Goal: Browse casually: Explore the website without a specific task or goal

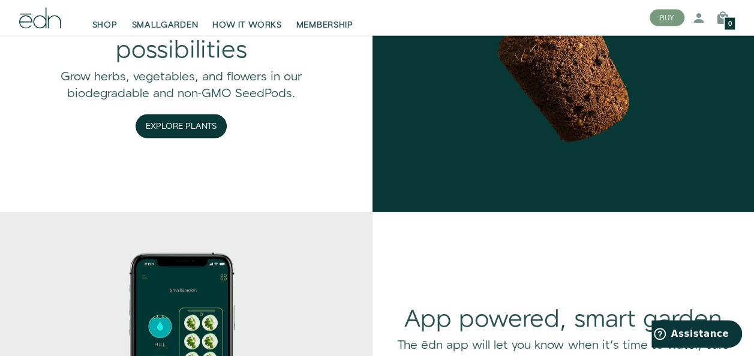
scroll to position [1198, 0]
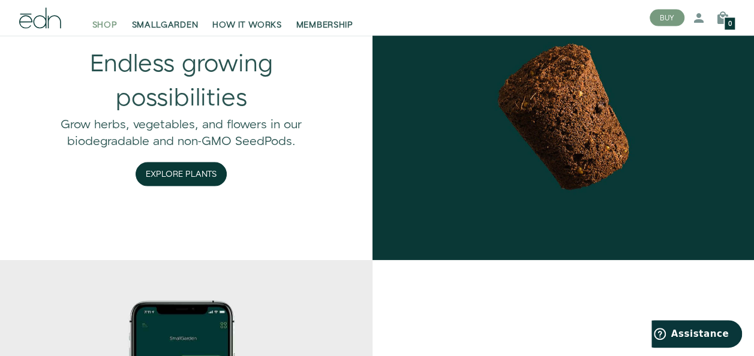
click at [115, 26] on span "SHOP" at bounding box center [104, 25] width 25 height 12
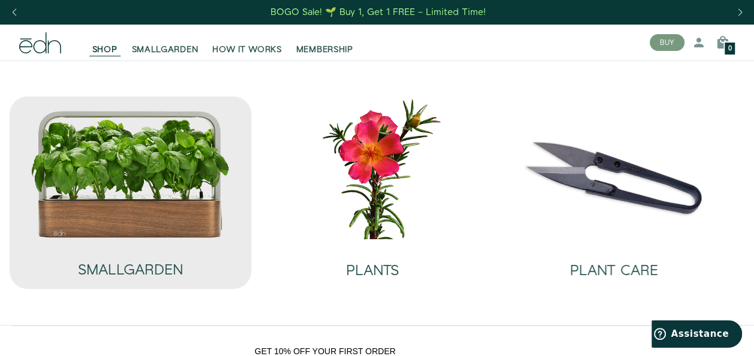
click at [194, 169] on img at bounding box center [131, 174] width 200 height 128
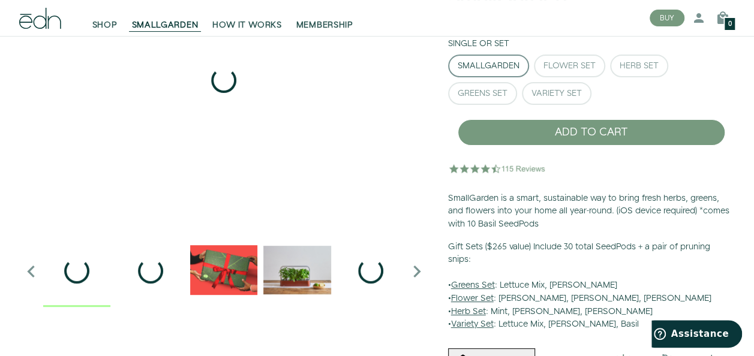
scroll to position [180, 0]
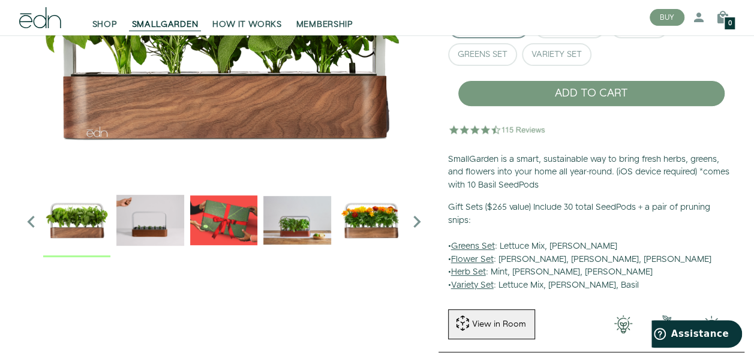
click at [288, 125] on img "1 / 6" at bounding box center [223, 31] width 409 height 300
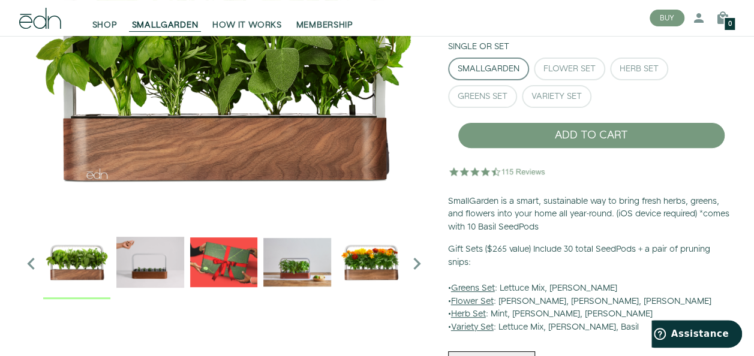
scroll to position [120, 0]
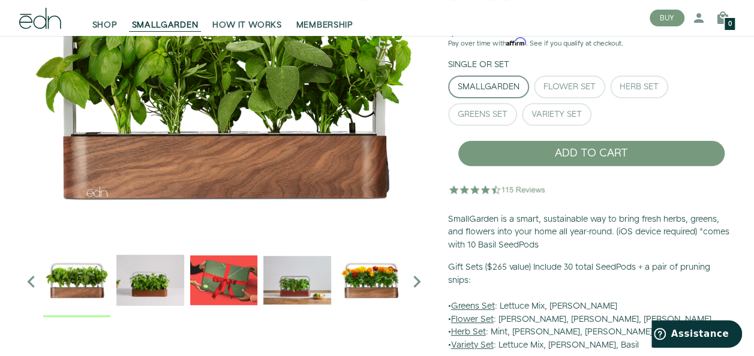
click at [423, 283] on icon "Next slide" at bounding box center [417, 282] width 24 height 24
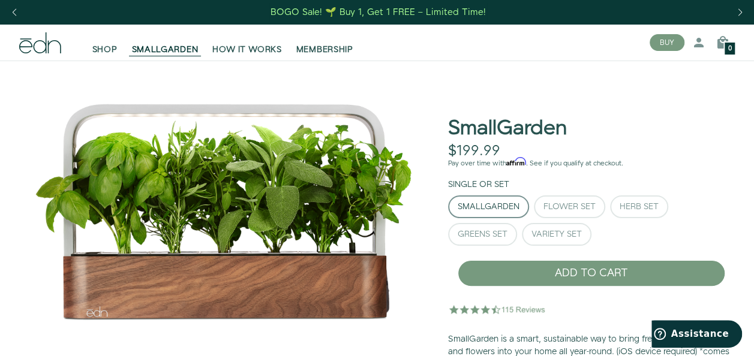
scroll to position [180, 0]
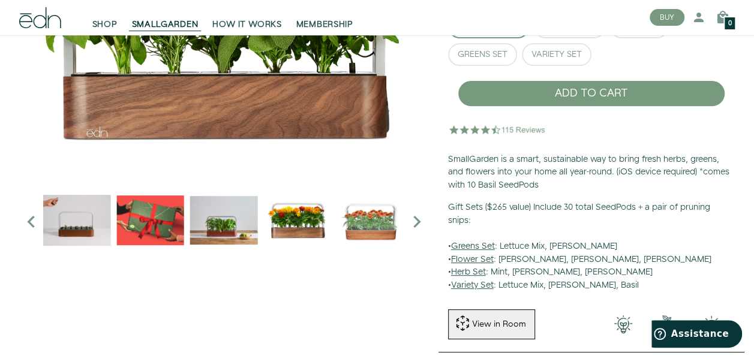
click at [158, 239] on img "3 / 6" at bounding box center [149, 220] width 67 height 67
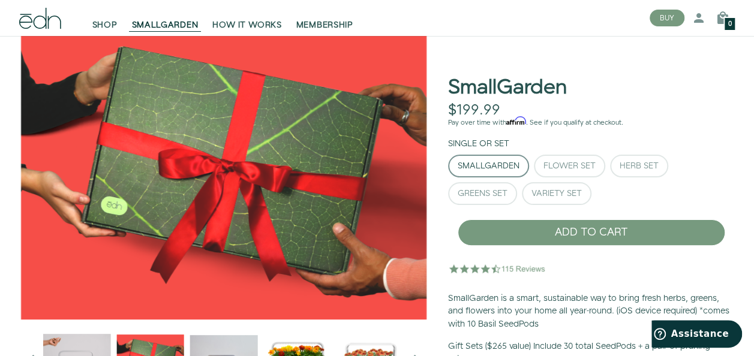
scroll to position [60, 0]
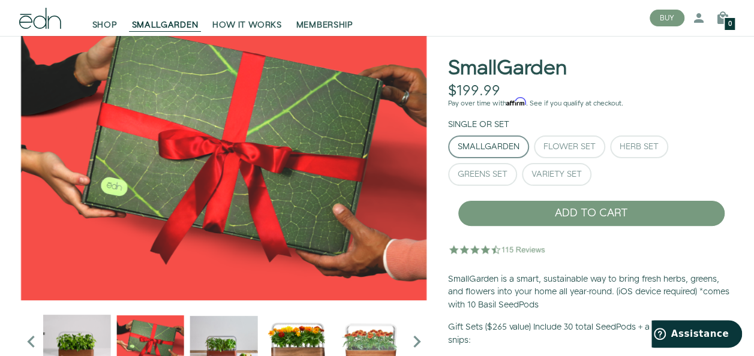
click at [220, 329] on img "4 / 6" at bounding box center [223, 340] width 67 height 67
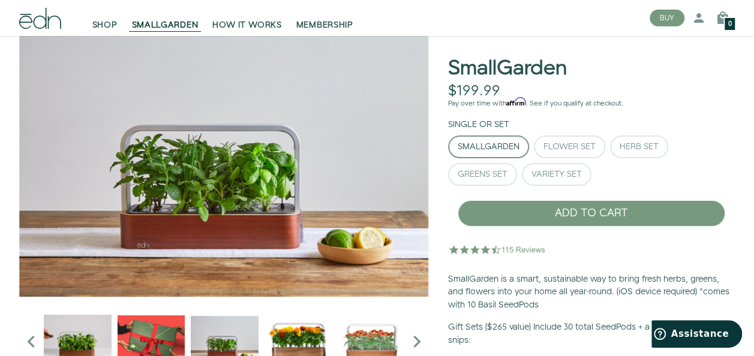
click at [295, 347] on img "5 / 6" at bounding box center [297, 340] width 67 height 67
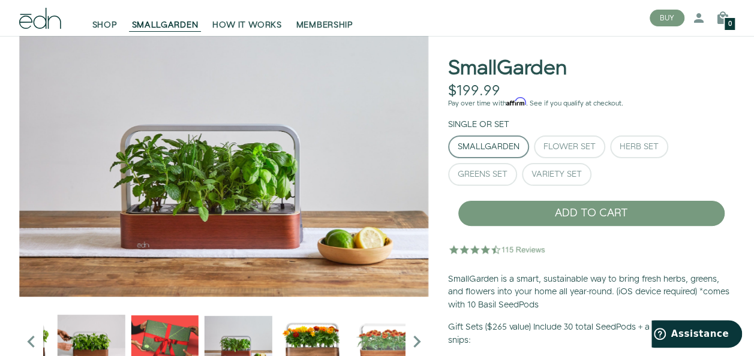
click at [305, 335] on img "5 / 6" at bounding box center [311, 340] width 67 height 67
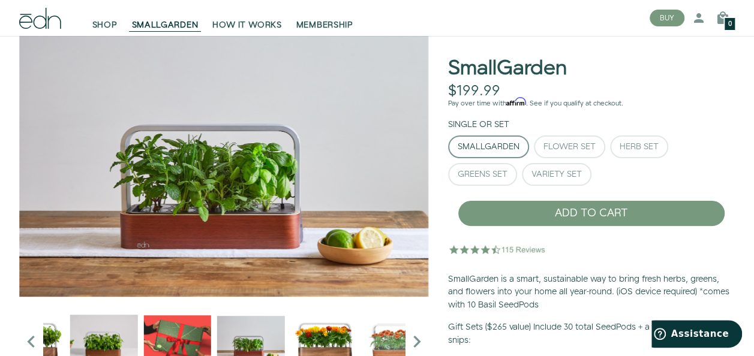
click at [314, 335] on img "5 / 6" at bounding box center [323, 340] width 67 height 67
click at [323, 335] on img "5 / 6" at bounding box center [323, 340] width 67 height 67
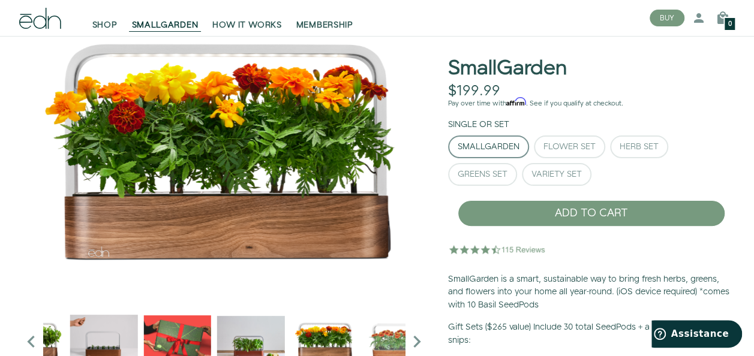
click at [384, 342] on img "6 / 6" at bounding box center [397, 340] width 67 height 67
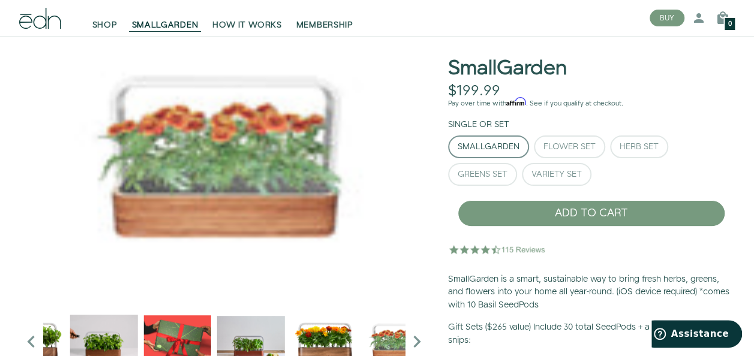
click at [421, 343] on icon "Next slide" at bounding box center [417, 342] width 24 height 24
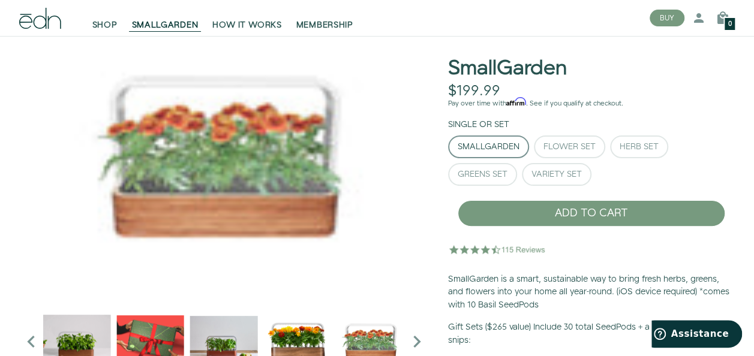
click at [421, 343] on icon "Next slide" at bounding box center [417, 342] width 24 height 24
click at [418, 343] on icon "Next slide" at bounding box center [417, 342] width 24 height 24
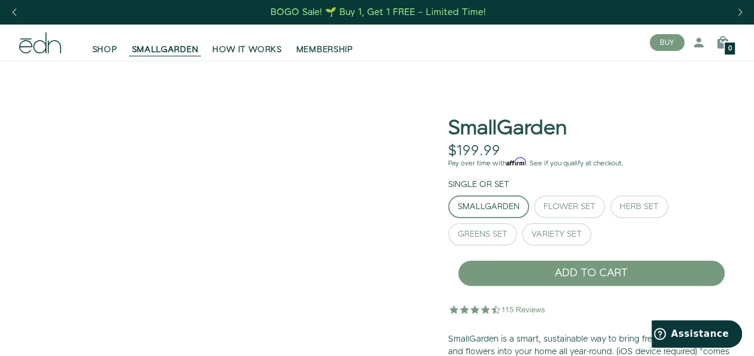
scroll to position [240, 0]
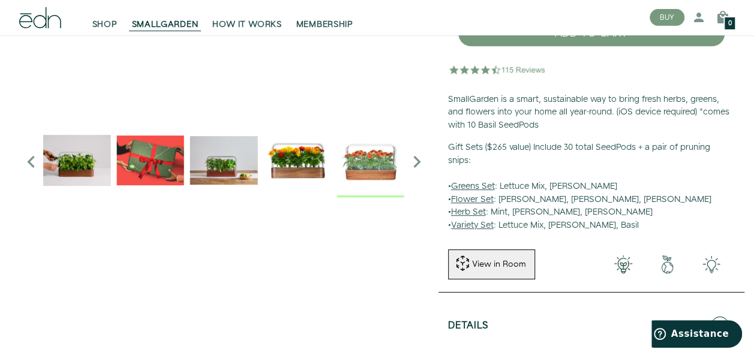
click at [422, 166] on icon "Next slide" at bounding box center [417, 162] width 24 height 24
click at [301, 180] on img "5 / 6" at bounding box center [296, 160] width 67 height 67
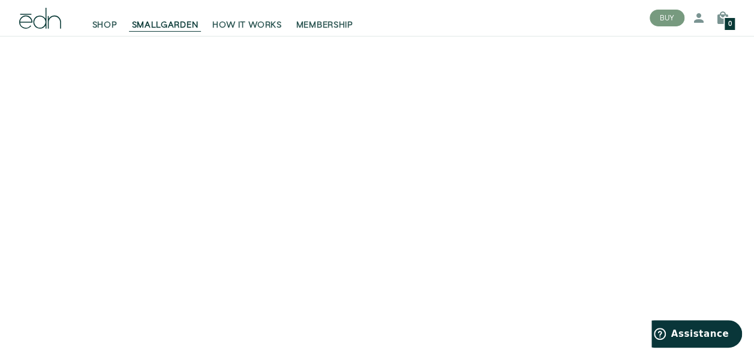
scroll to position [2341, 0]
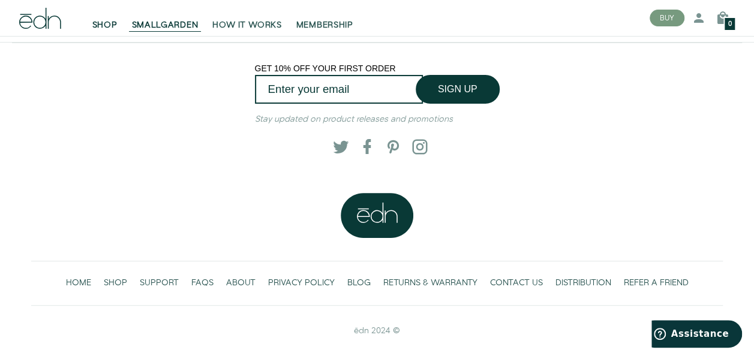
click at [98, 17] on link "SHOP" at bounding box center [105, 18] width 40 height 26
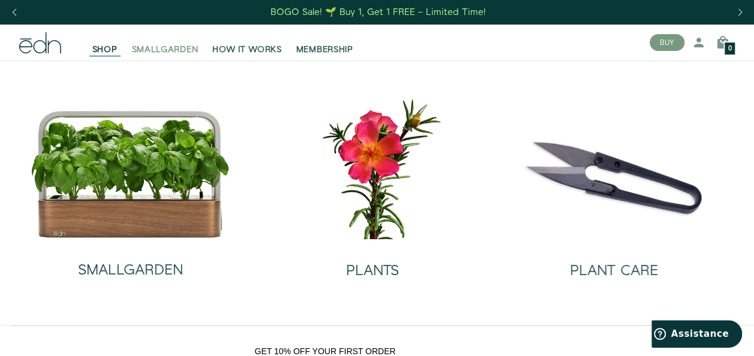
click at [151, 53] on span "SMALLGARDEN" at bounding box center [165, 50] width 67 height 12
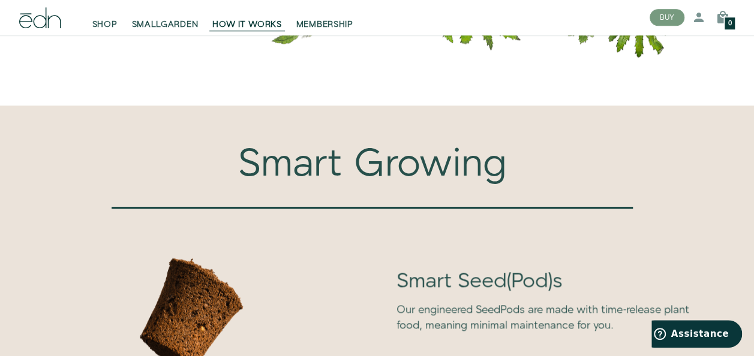
scroll to position [3001, 0]
